Goal: Use online tool/utility: Utilize a website feature to perform a specific function

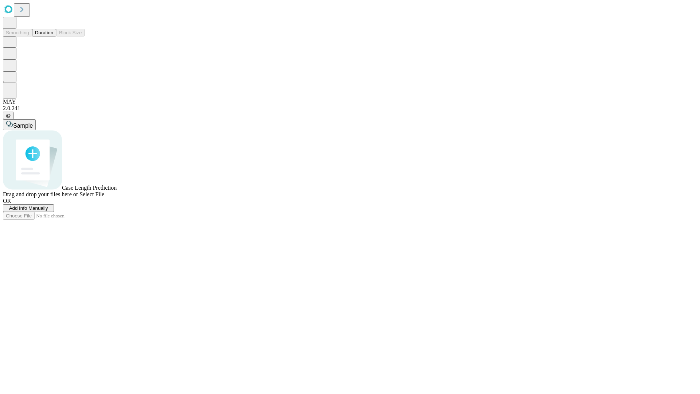
click at [53, 36] on button "Duration" at bounding box center [44, 33] width 24 height 8
click at [48, 211] on span "Add Info Manually" at bounding box center [28, 207] width 39 height 5
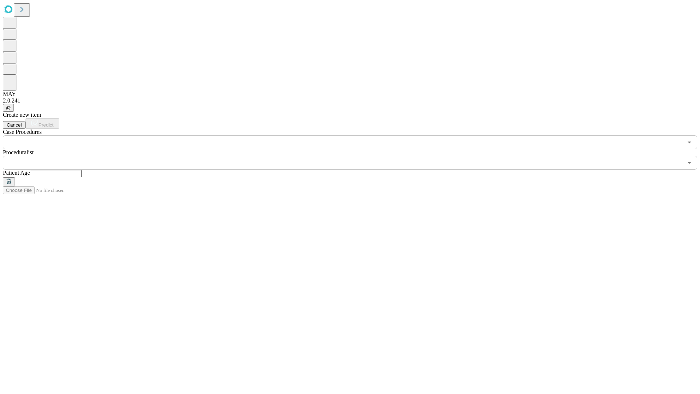
click at [82, 170] on input "text" at bounding box center [56, 173] width 52 height 7
type input "**"
click at [355, 156] on input "text" at bounding box center [343, 163] width 680 height 14
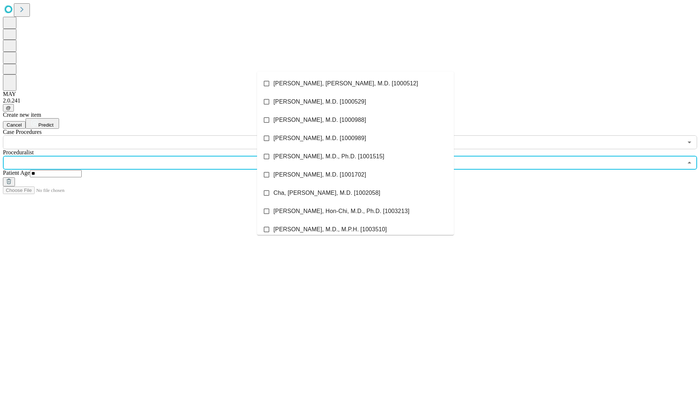
click at [355, 83] on li "[PERSON_NAME], [PERSON_NAME], M.D. [1000512]" at bounding box center [355, 83] width 197 height 18
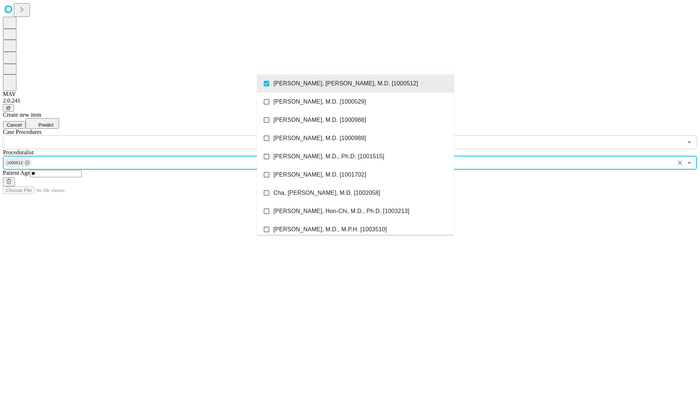
click at [153, 135] on input "text" at bounding box center [343, 142] width 680 height 14
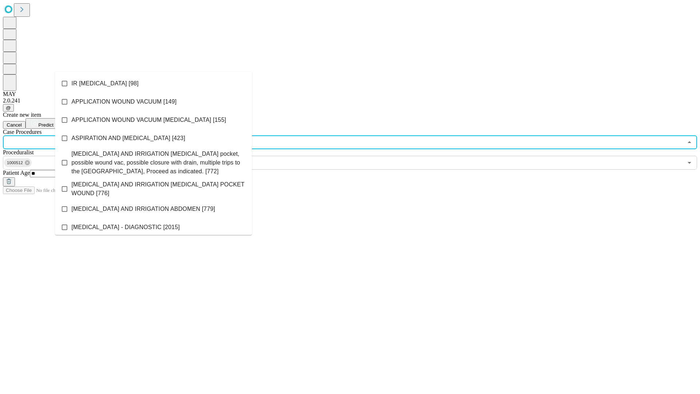
click at [153, 83] on li "IR [MEDICAL_DATA] [98]" at bounding box center [153, 83] width 197 height 18
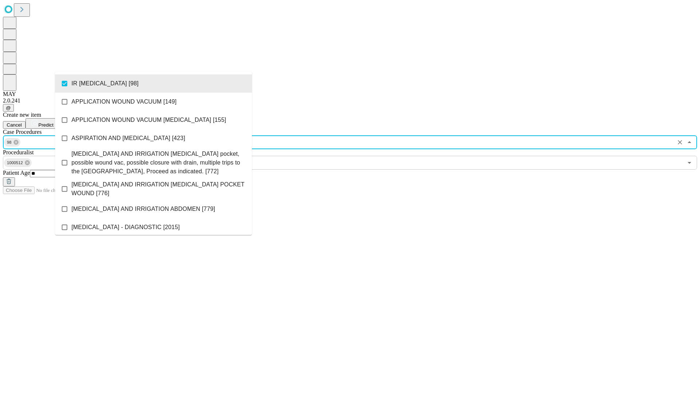
click at [53, 122] on span "Predict" at bounding box center [45, 124] width 15 height 5
